Goal: Check status: Check status

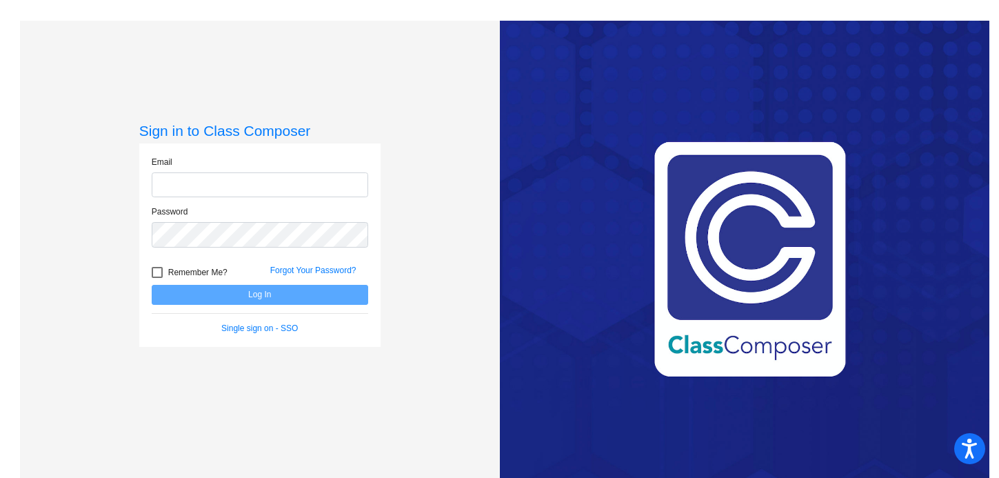
type input "[EMAIL_ADDRESS][DOMAIN_NAME]"
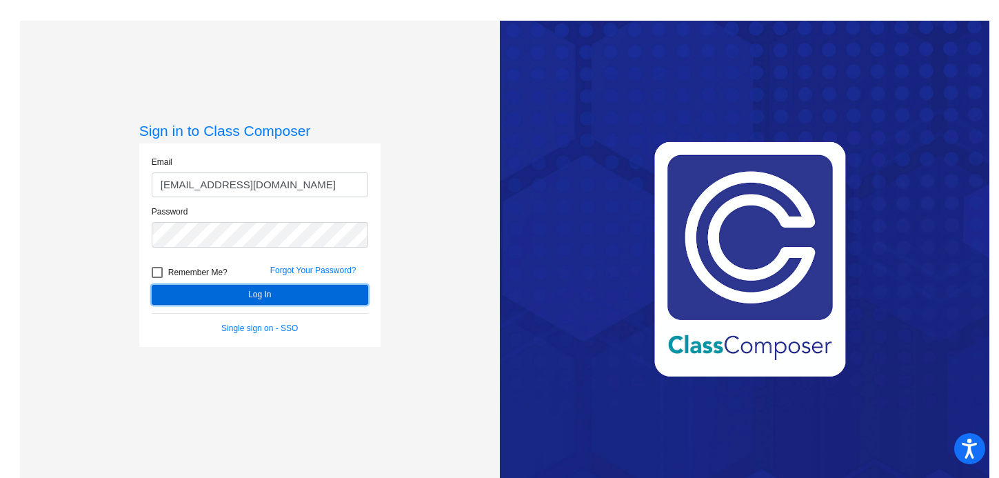
click at [314, 303] on button "Log In" at bounding box center [260, 295] width 216 height 20
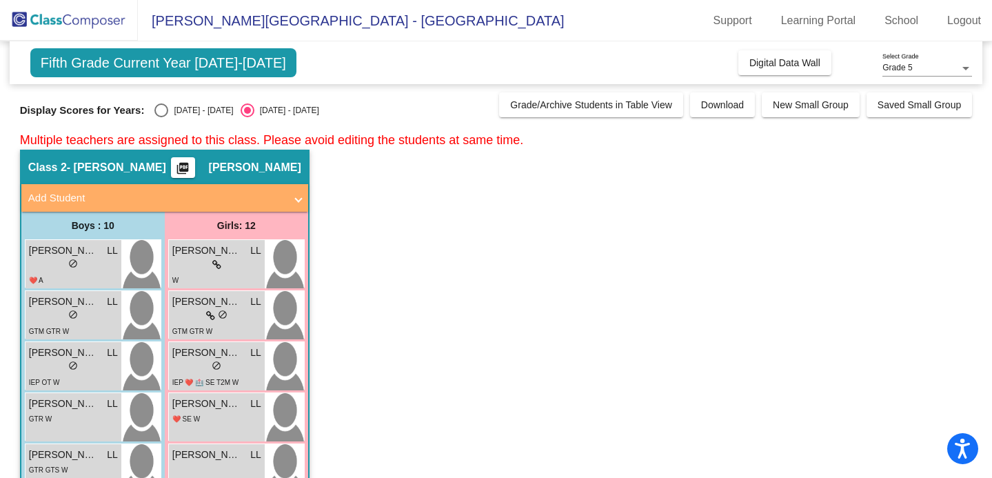
click at [151, 110] on div "Display Scores for Years: [DATE] - [DATE] [DATE] - [DATE]" at bounding box center [256, 110] width 473 height 14
click at [154, 112] on div "Select an option" at bounding box center [161, 110] width 14 height 14
click at [161, 117] on input "[DATE] - [DATE]" at bounding box center [161, 117] width 1 height 1
radio input "true"
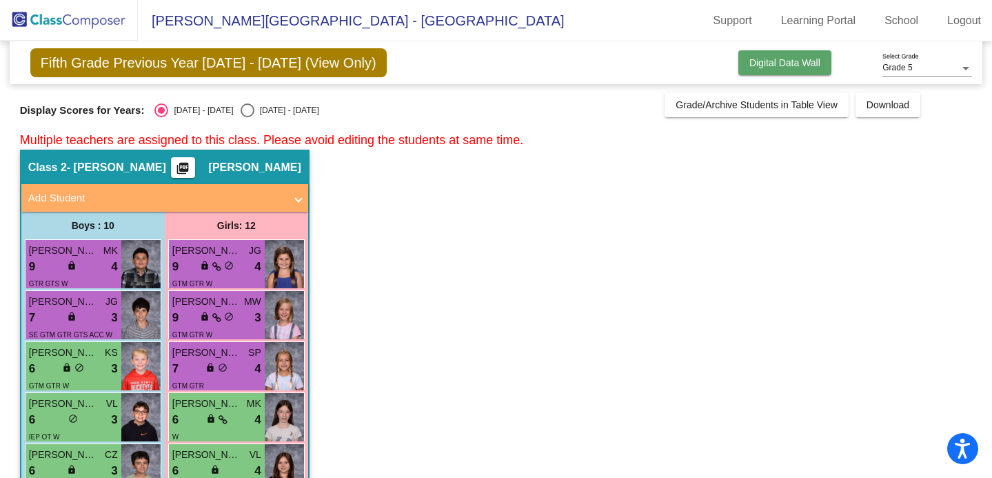
click at [755, 52] on button "Digital Data Wall" at bounding box center [784, 62] width 93 height 25
